Goal: Task Accomplishment & Management: Use online tool/utility

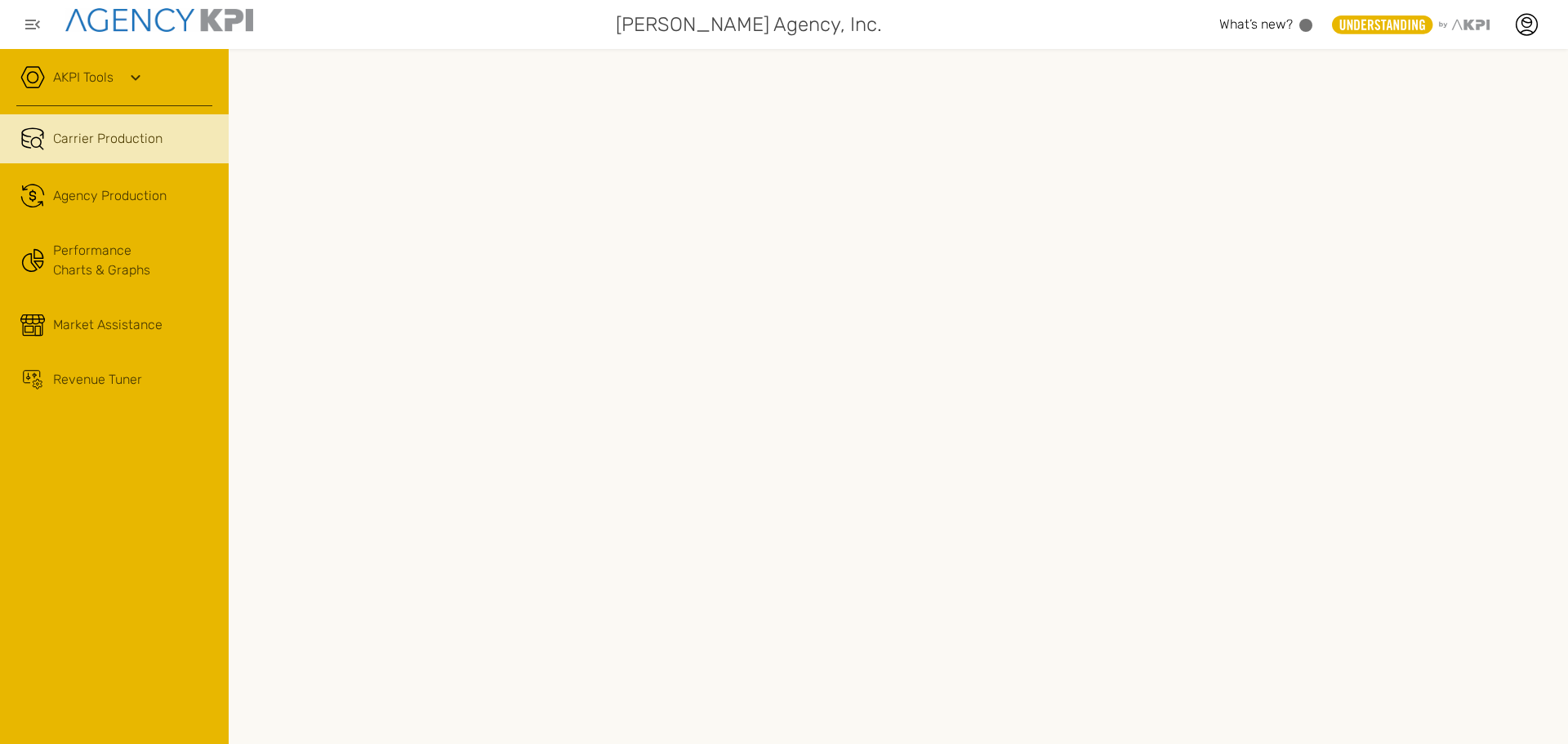
click at [125, 76] on div "AKPI Tools" at bounding box center [115, 85] width 196 height 41
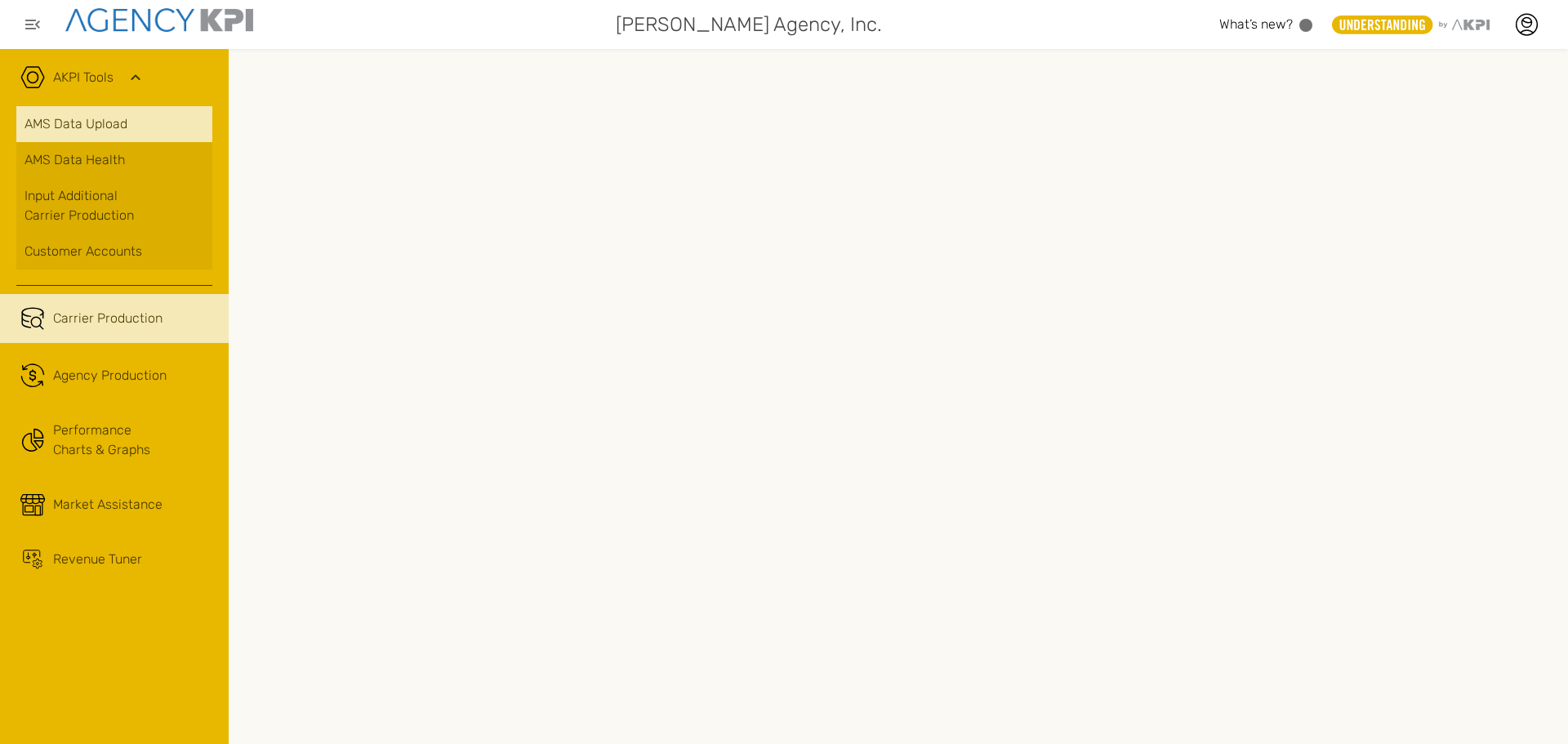
click at [99, 124] on link "AMS Data Upload" at bounding box center [115, 124] width 196 height 36
click at [1534, 23] on icon at bounding box center [1526, 24] width 24 height 24
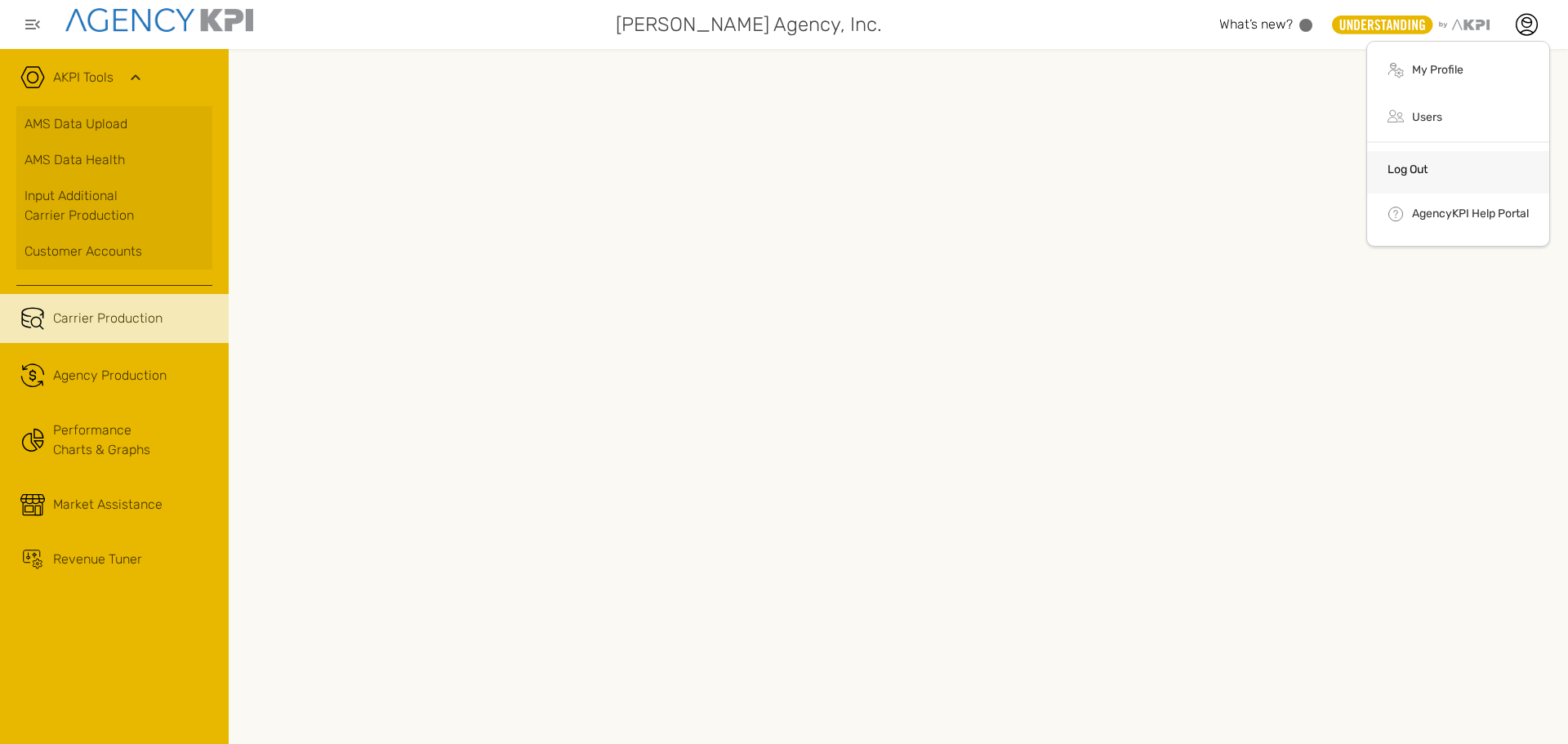
click at [1406, 167] on link "Log Out" at bounding box center [1408, 169] width 40 height 14
